Goal: Navigation & Orientation: Find specific page/section

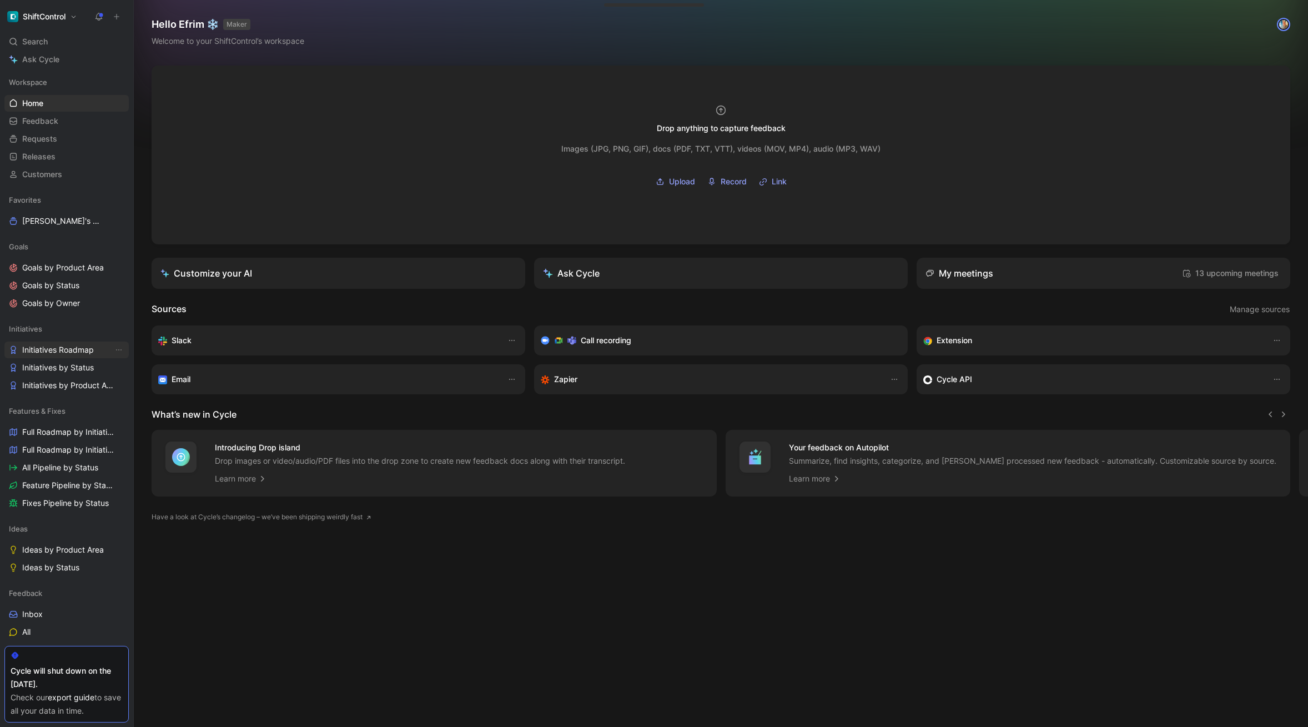
click at [64, 348] on span "Initiatives Roadmap" at bounding box center [58, 349] width 72 height 11
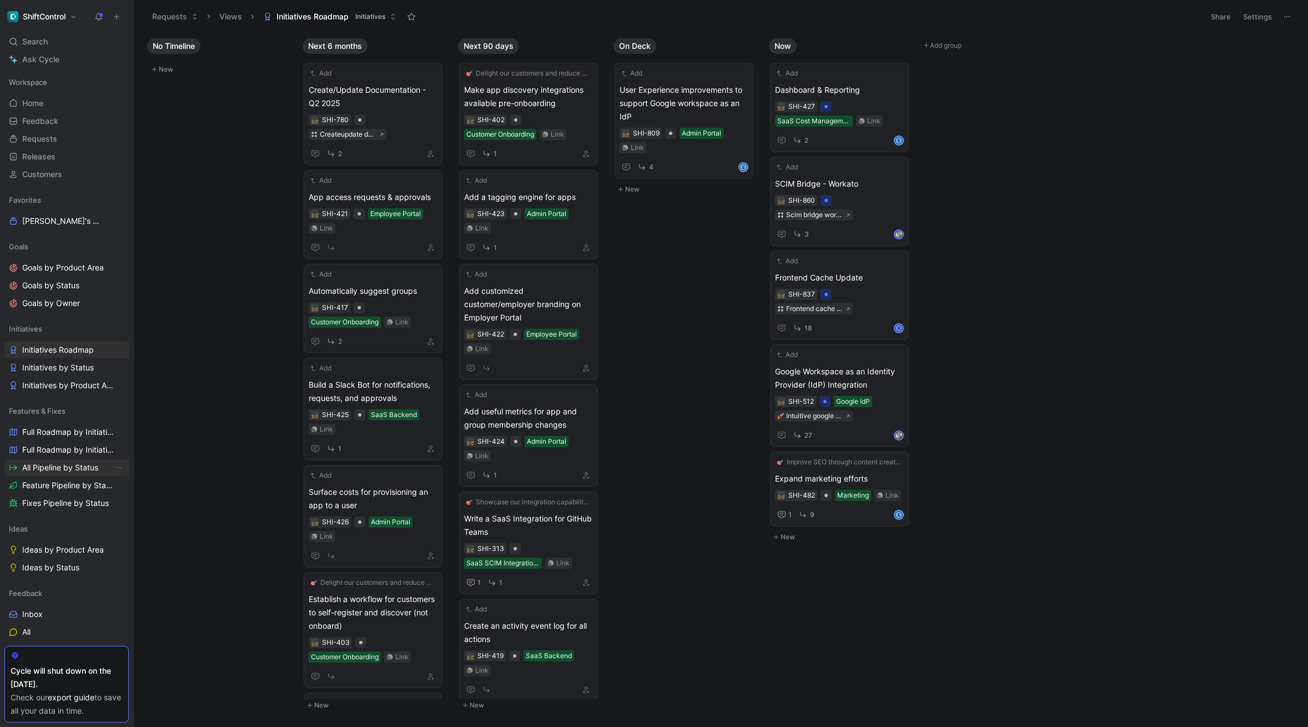
click at [48, 468] on span "All Pipeline by Status" at bounding box center [60, 467] width 76 height 11
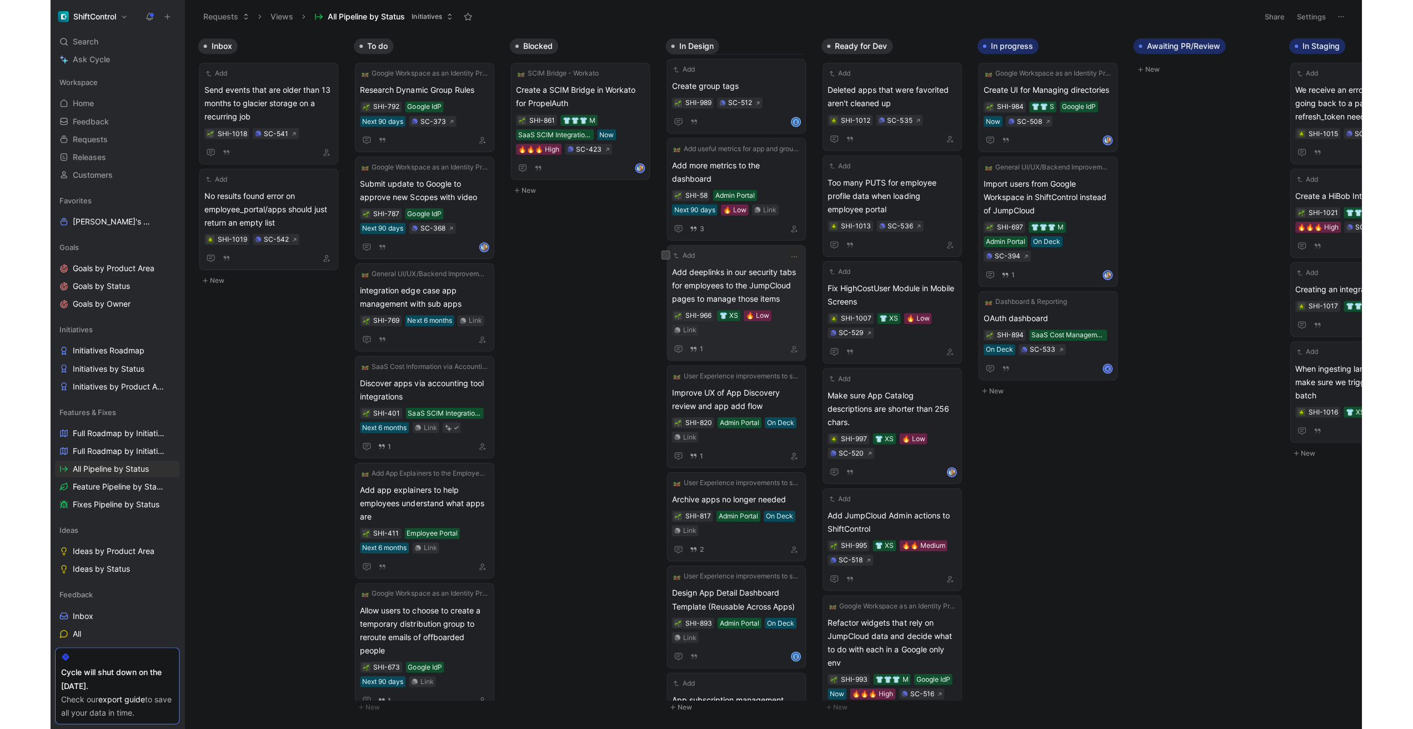
scroll to position [98, 0]
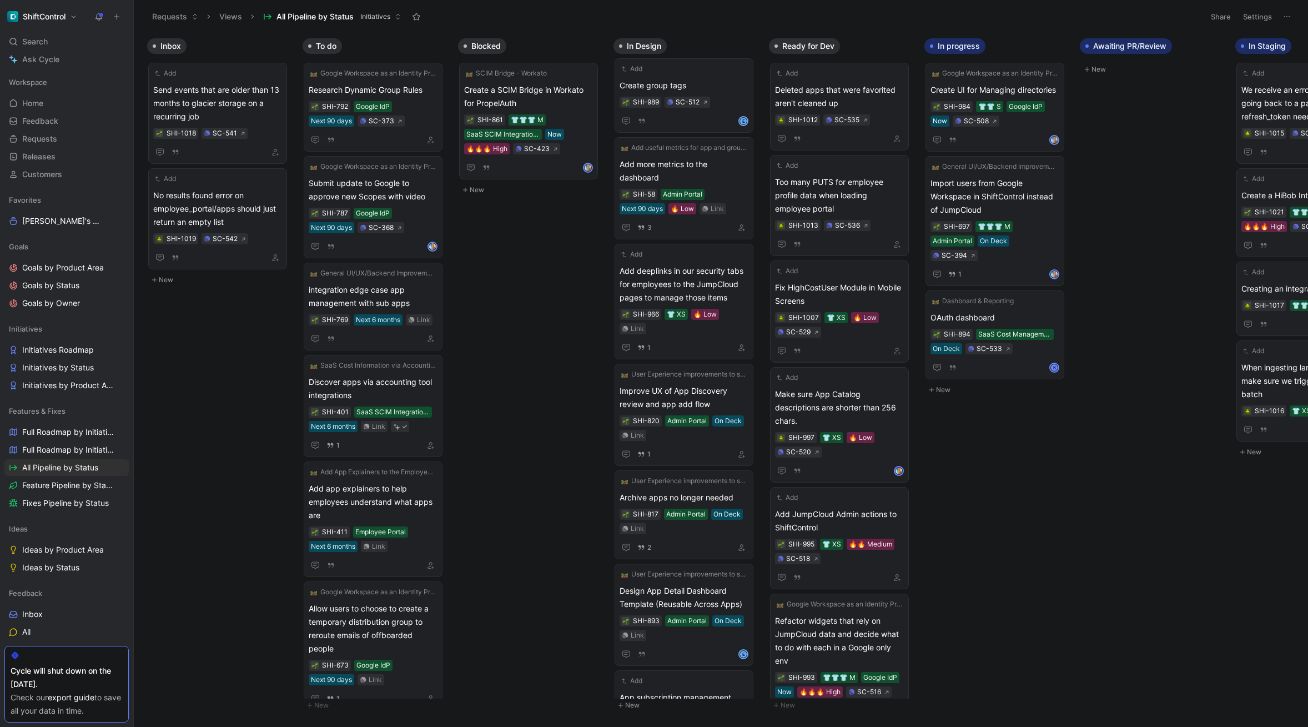
click at [957, 560] on body "ShiftControl Search ⌘ K Ask Cycle Workspace Home G then H Feedback G then F Req…" at bounding box center [654, 363] width 1308 height 727
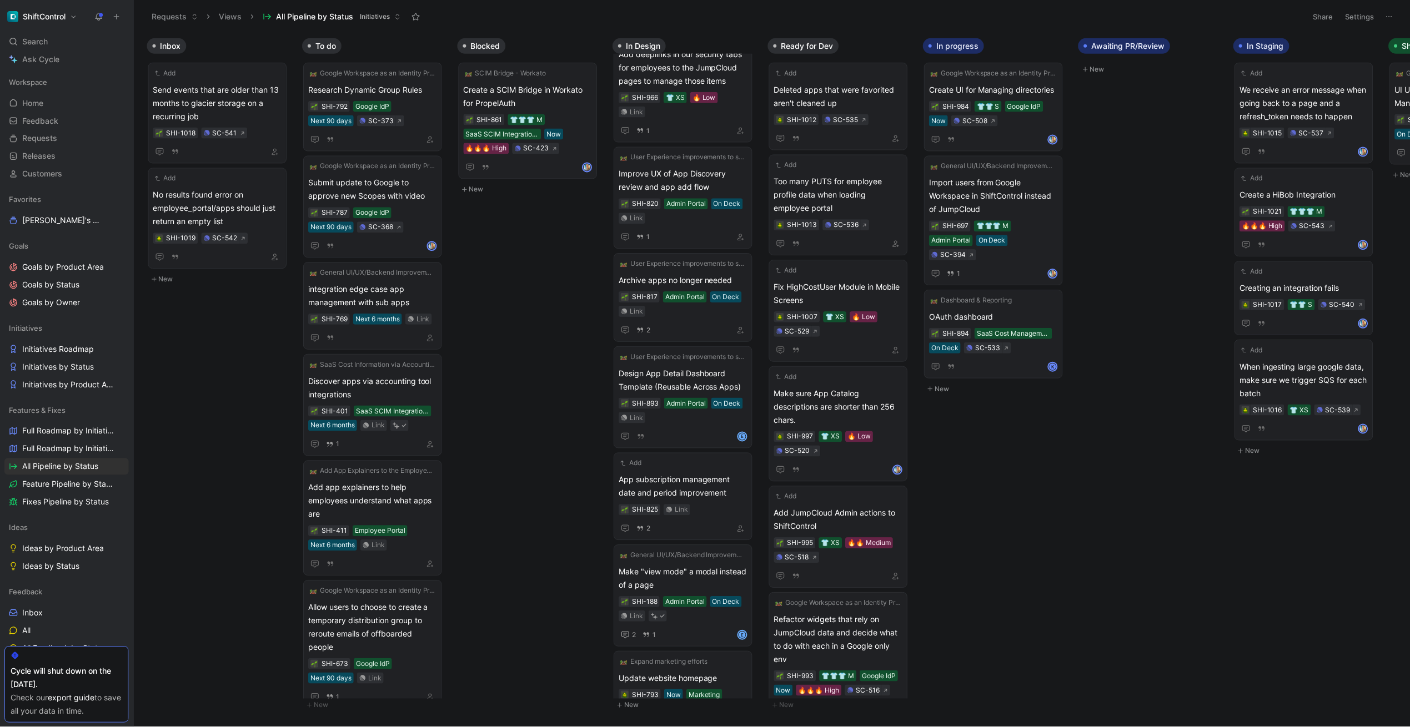
scroll to position [0, 0]
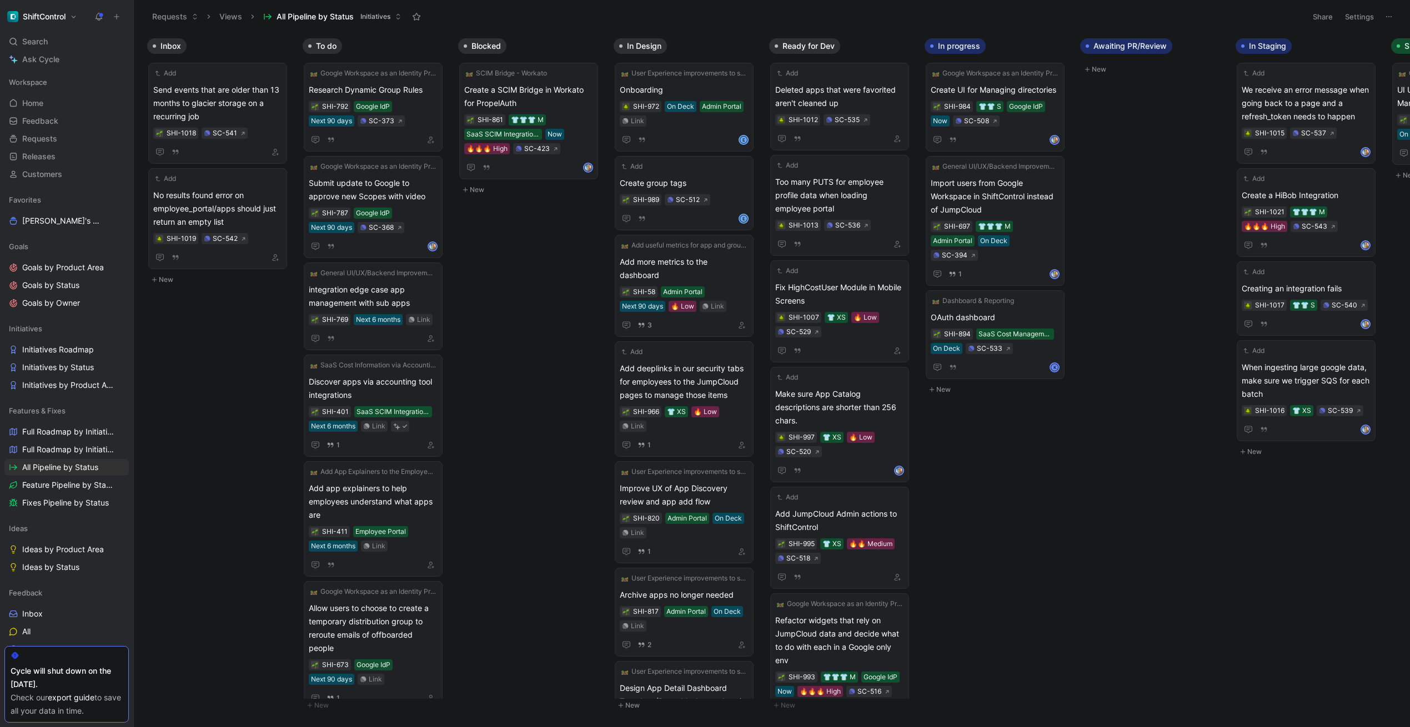
click at [516, 453] on div "Inbox Add Send events that are older than 13 months to glacier storage on a rec…" at bounding box center [772, 380] width 1276 height 694
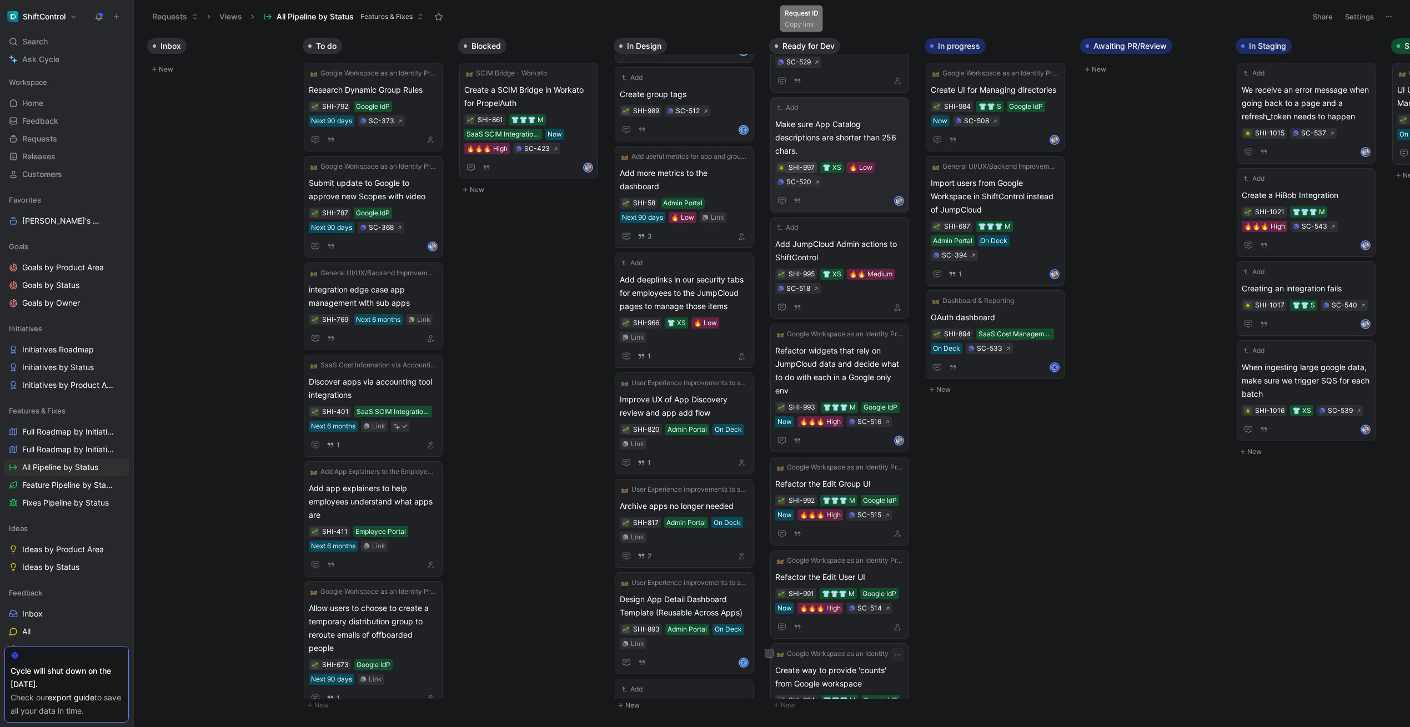
scroll to position [847, 0]
